Goal: Task Accomplishment & Management: Manage account settings

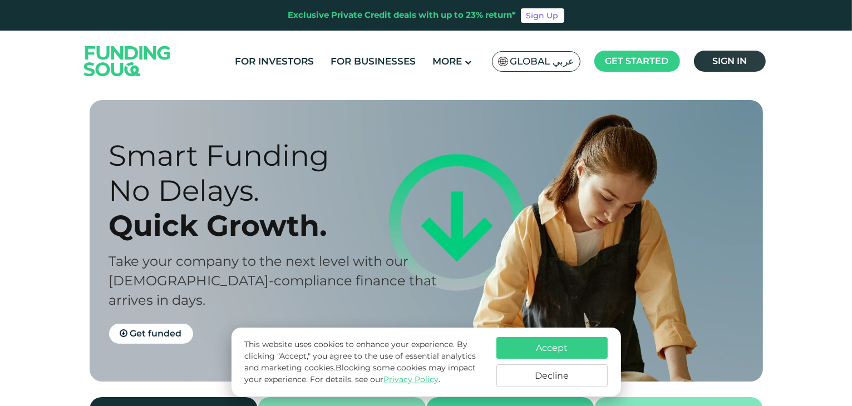
click at [743, 53] on link "Sign in" at bounding box center [730, 61] width 72 height 21
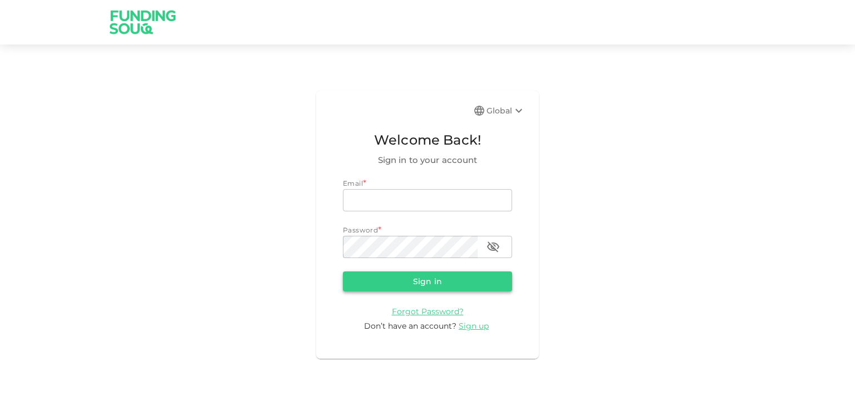
type input "mail2varun82@gmail.com"
click at [425, 282] on button "Sign in" at bounding box center [427, 282] width 169 height 20
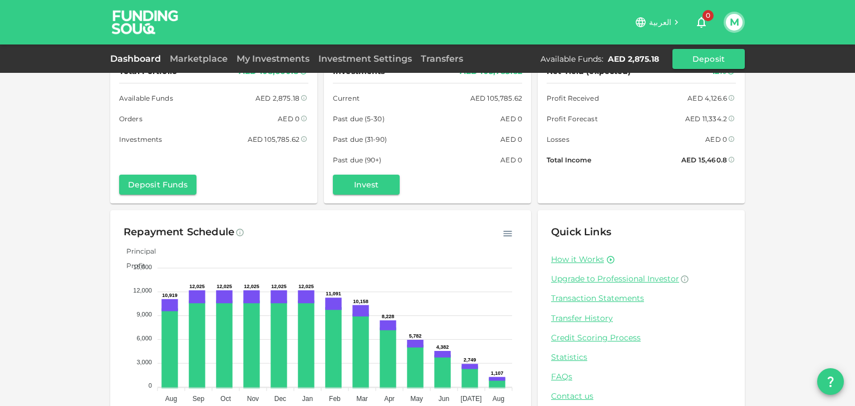
scroll to position [24, 0]
click at [250, 56] on link "My Investments" at bounding box center [273, 58] width 82 height 11
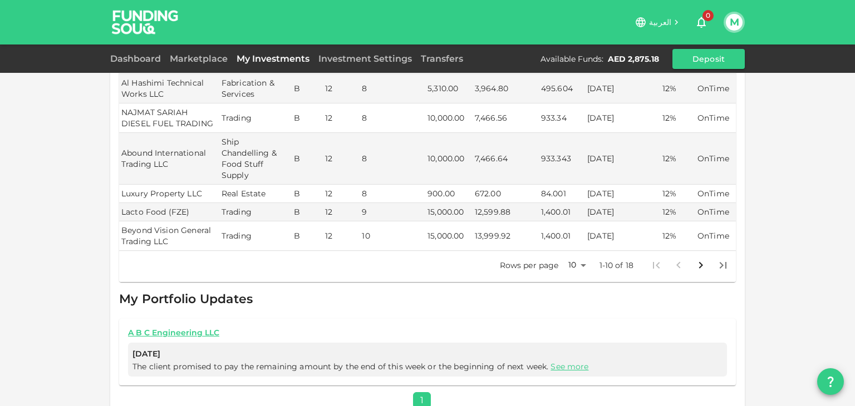
scroll to position [336, 0]
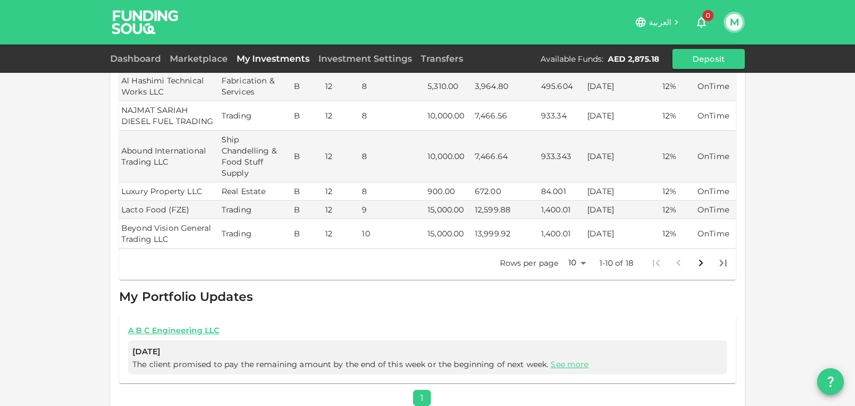
click at [580, 252] on body "العربية 0 M Dashboard Marketplace My Investments Investment Settings Transfers …" at bounding box center [427, 203] width 855 height 406
click at [575, 285] on li "25" at bounding box center [572, 287] width 33 height 20
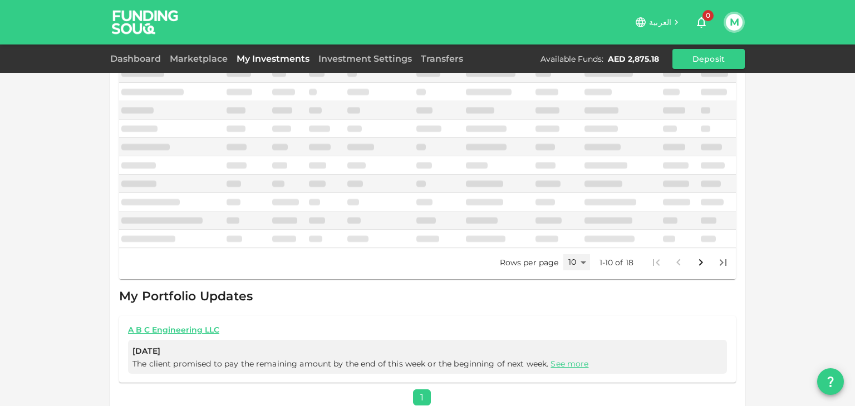
type input "25"
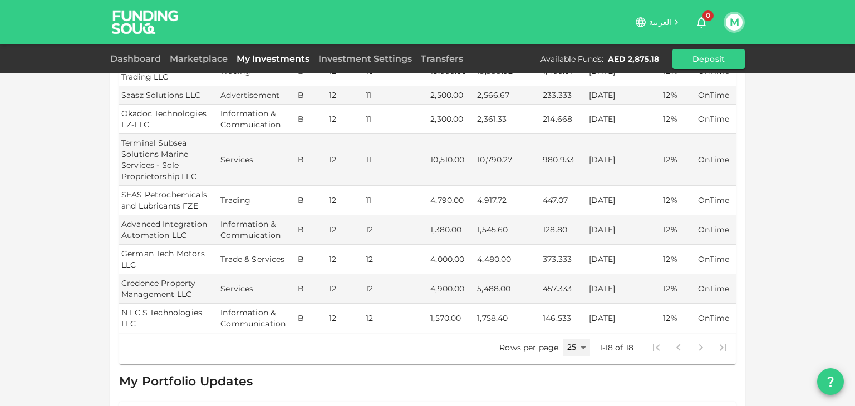
scroll to position [489, 0]
